Goal: Book appointment/travel/reservation

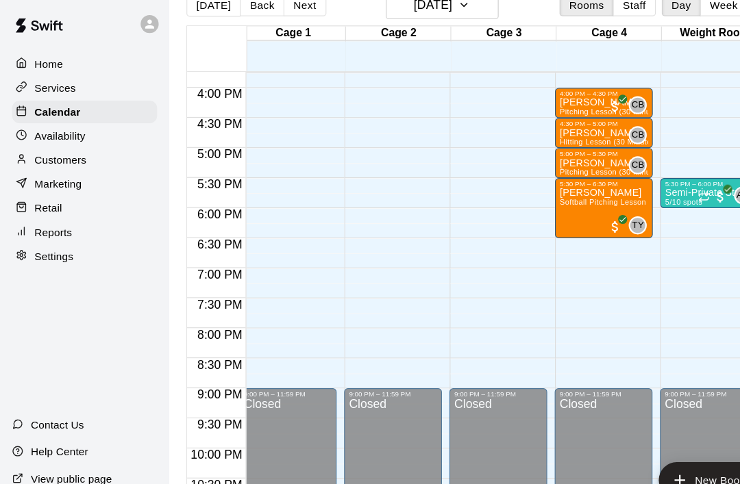
scroll to position [35, 0]
click at [651, 438] on button "New Booking" at bounding box center [651, 440] width 103 height 33
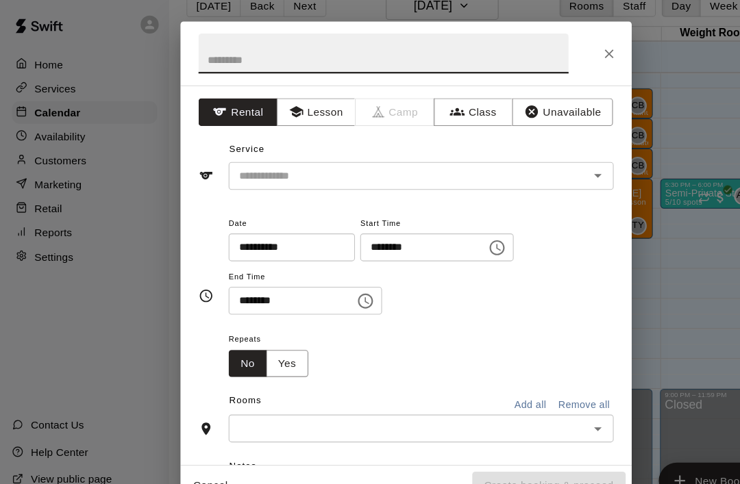
click at [527, 107] on button "Unavailable" at bounding box center [512, 104] width 92 height 25
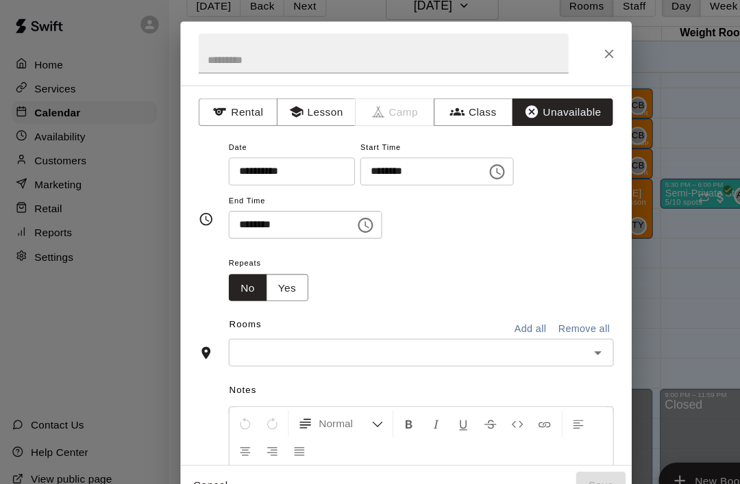
click at [444, 153] on icon "Choose time, selected time is 11:00 AM" at bounding box center [452, 159] width 16 height 16
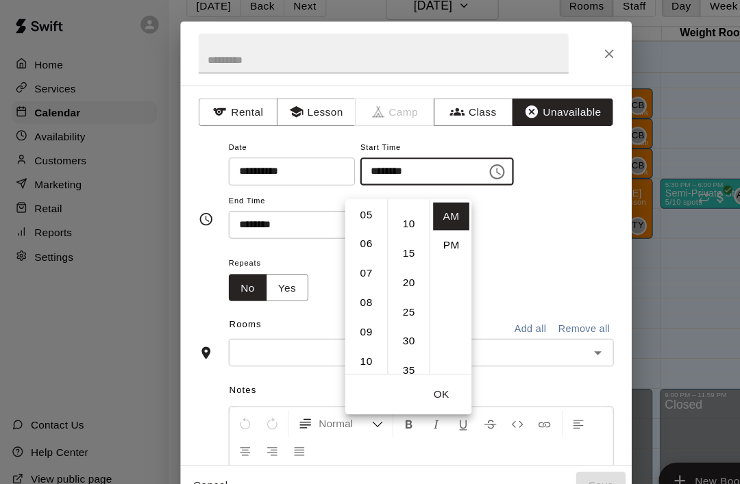
scroll to position [134, 0]
click at [336, 214] on li "06" at bounding box center [333, 226] width 33 height 25
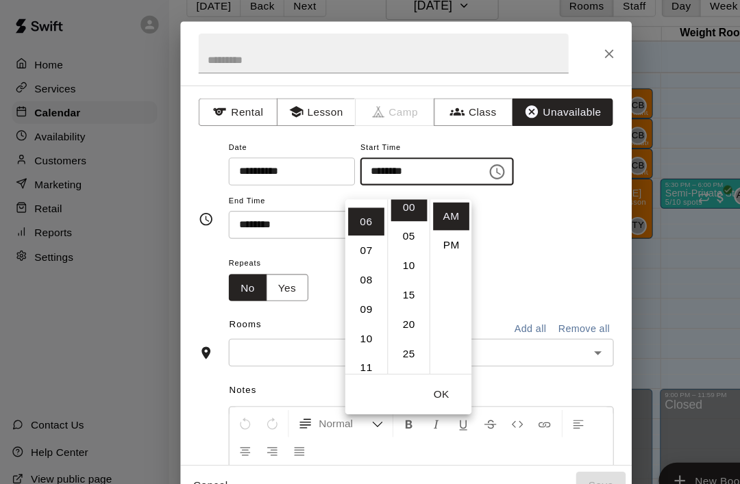
scroll to position [0, 0]
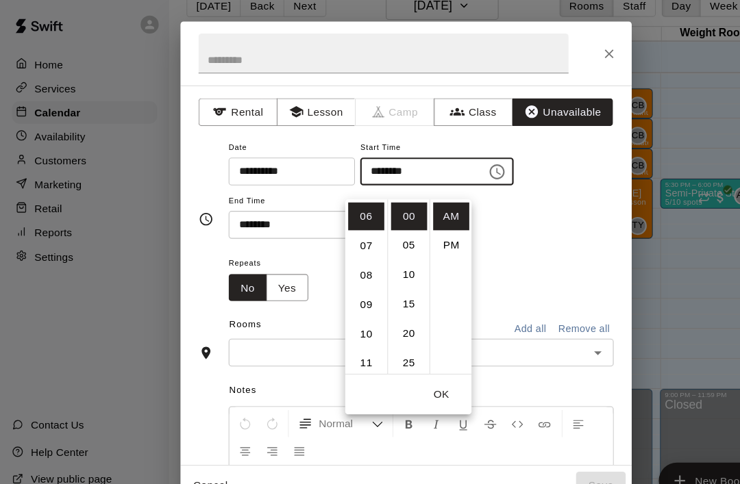
click at [412, 214] on li "PM" at bounding box center [410, 226] width 33 height 25
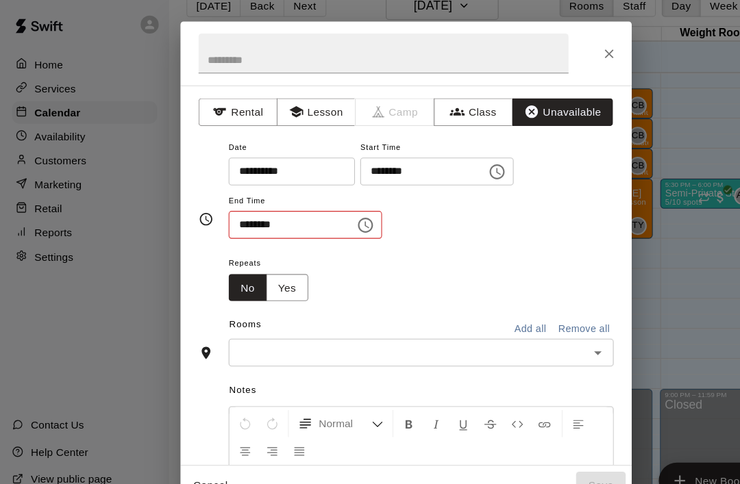
click at [444, 156] on icon "Choose time, selected time is 6:00 PM" at bounding box center [452, 159] width 16 height 16
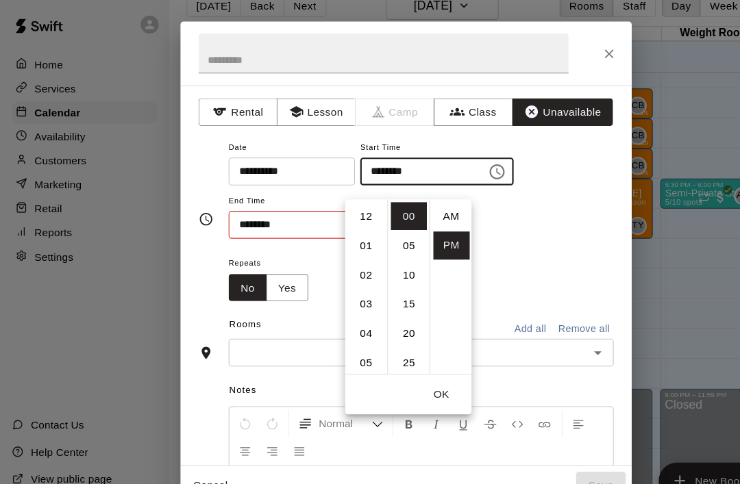
scroll to position [25, 0]
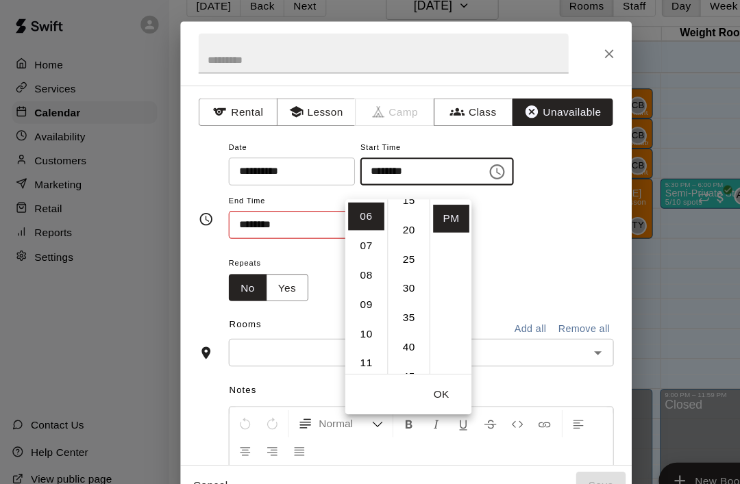
click at [381, 253] on li "30" at bounding box center [372, 265] width 33 height 25
click at [377, 247] on li "35" at bounding box center [372, 258] width 33 height 25
click at [377, 218] on li "30" at bounding box center [372, 230] width 33 height 25
type input "********"
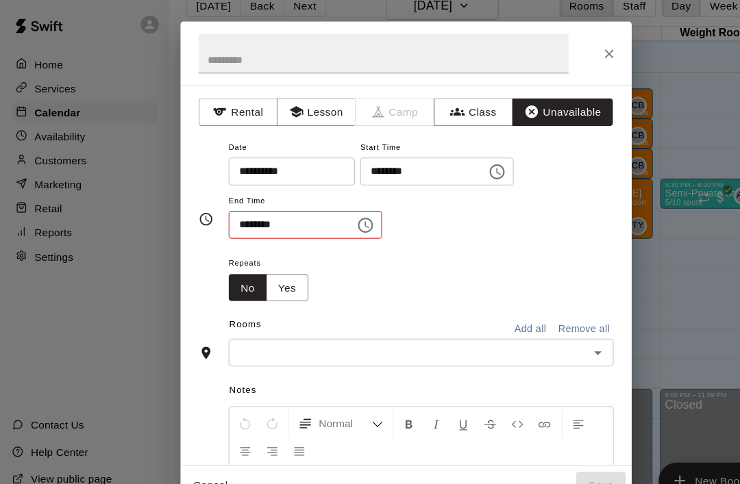
click at [468, 182] on div "**********" at bounding box center [383, 174] width 351 height 92
click at [325, 204] on icon "Choose time, selected time is 11:30 AM" at bounding box center [333, 207] width 16 height 16
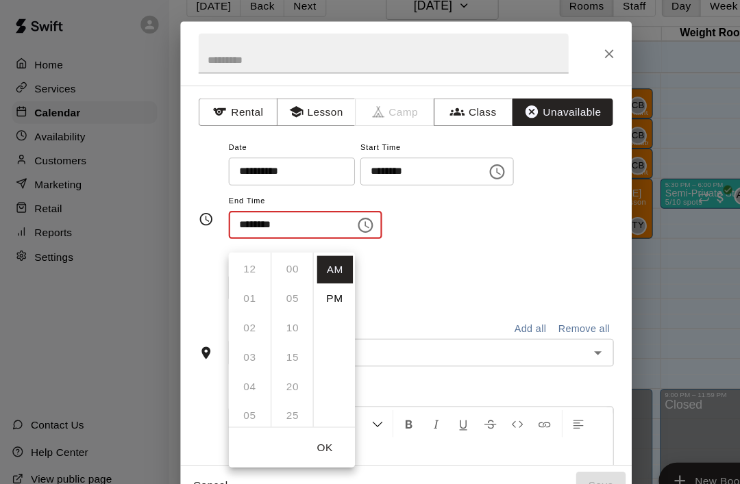
scroll to position [0, 0]
click at [308, 262] on li "PM" at bounding box center [304, 274] width 33 height 25
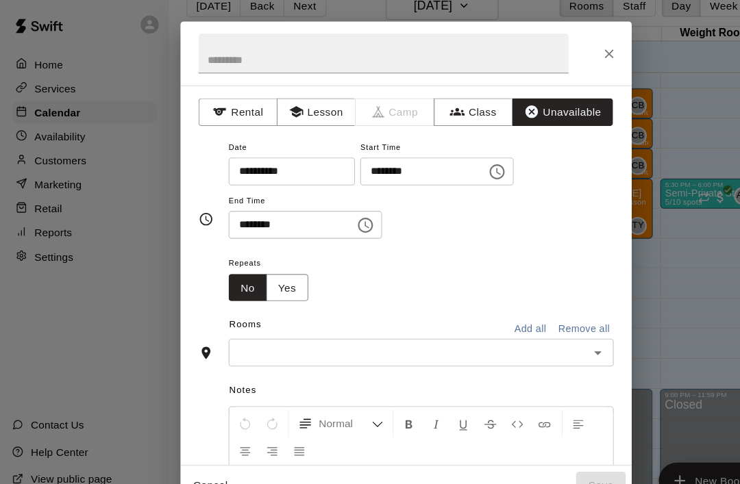
click at [325, 199] on icon "Choose time, selected time is 11:30 PM" at bounding box center [333, 207] width 16 height 16
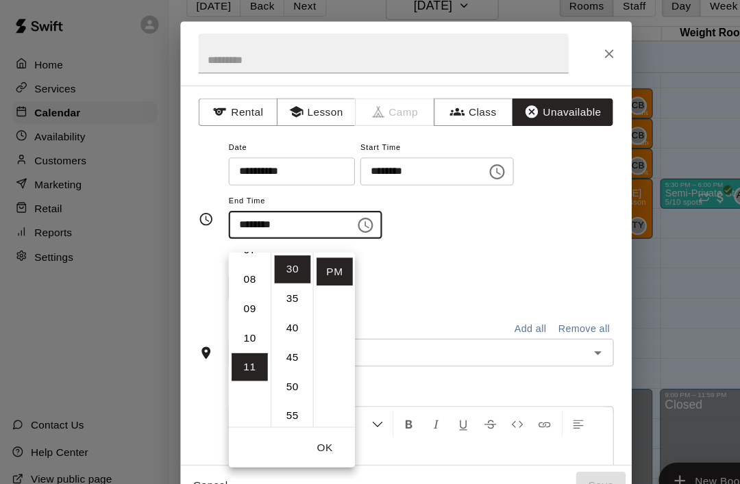
click at [229, 271] on li "09" at bounding box center [227, 283] width 33 height 25
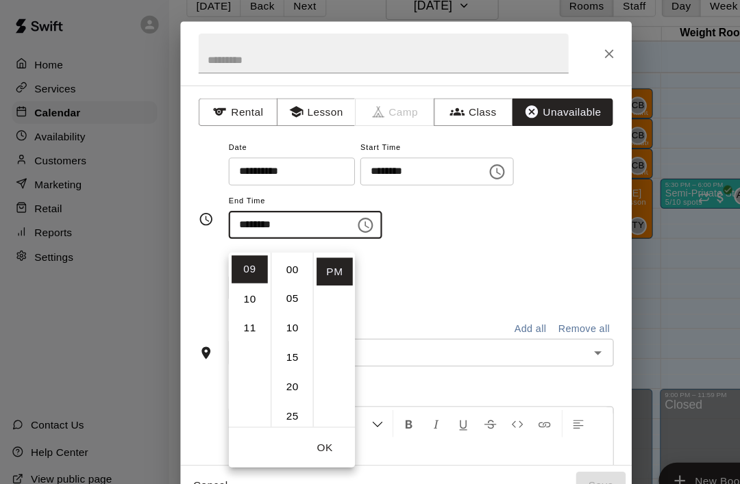
click at [267, 236] on li "00" at bounding box center [266, 248] width 33 height 25
type input "********"
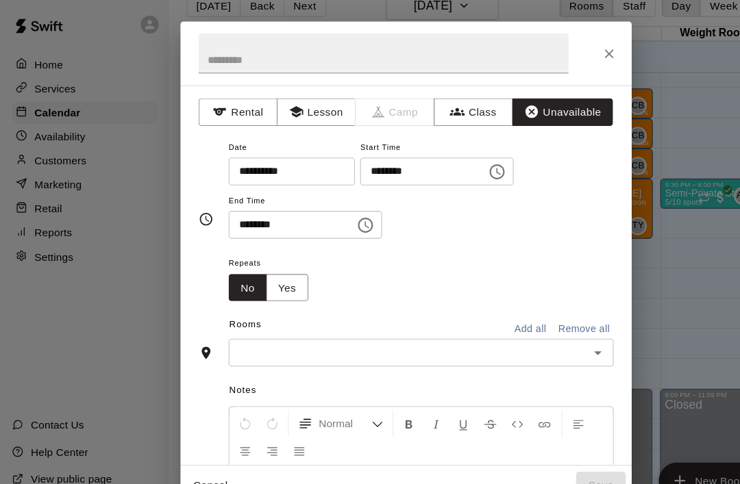
click at [403, 195] on div "**********" at bounding box center [383, 174] width 351 height 92
click at [483, 299] on button "Add all" at bounding box center [483, 302] width 44 height 21
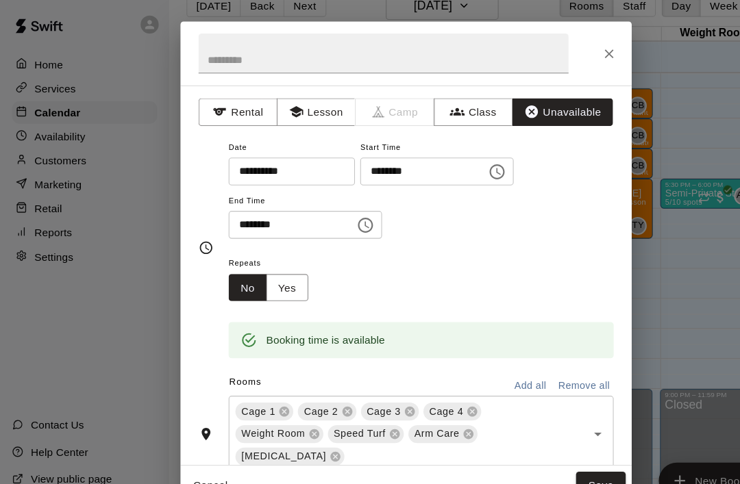
click at [549, 432] on button "Save" at bounding box center [547, 444] width 45 height 25
